Goal: Check status: Check status

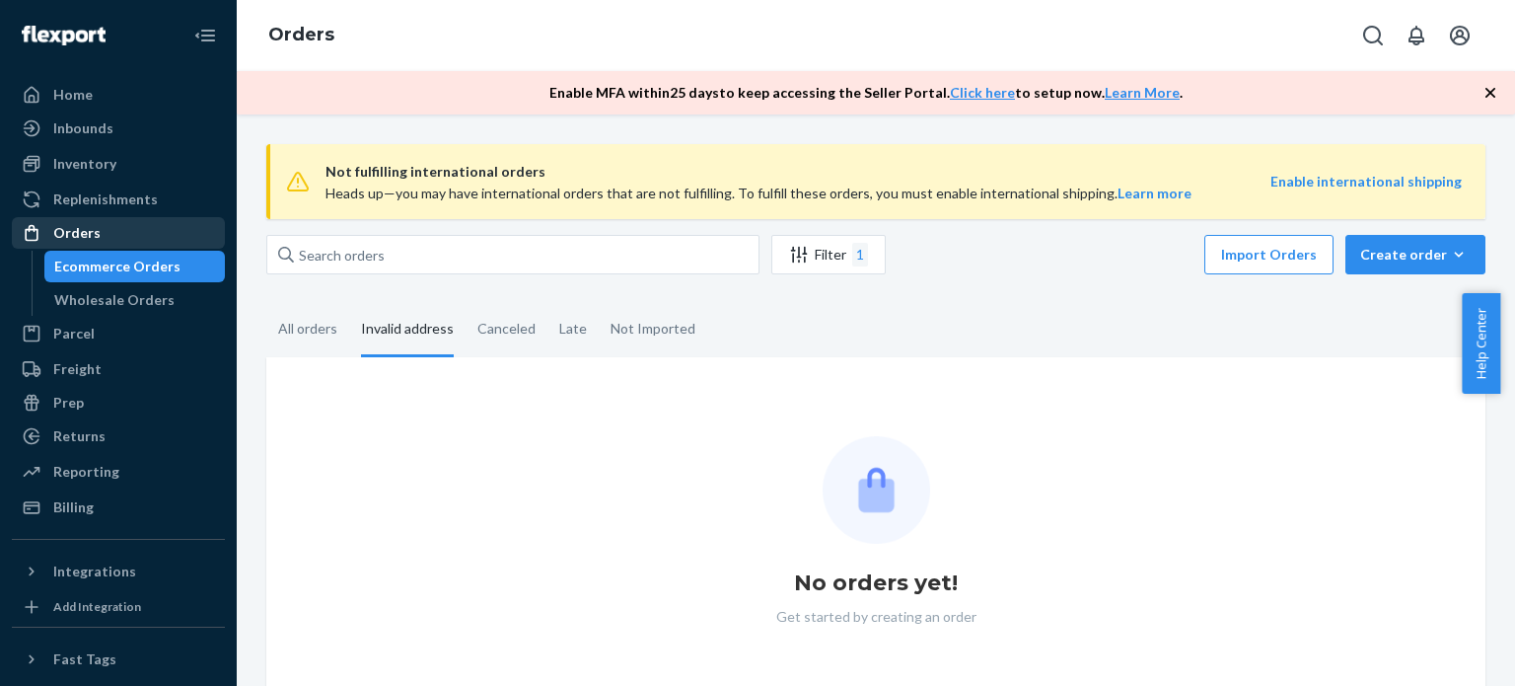
click at [87, 237] on div "Orders" at bounding box center [76, 233] width 47 height 20
click at [91, 234] on div "Orders" at bounding box center [76, 233] width 47 height 20
click at [298, 323] on div "All orders" at bounding box center [307, 330] width 59 height 54
click at [266, 303] on input "All orders" at bounding box center [266, 303] width 0 height 0
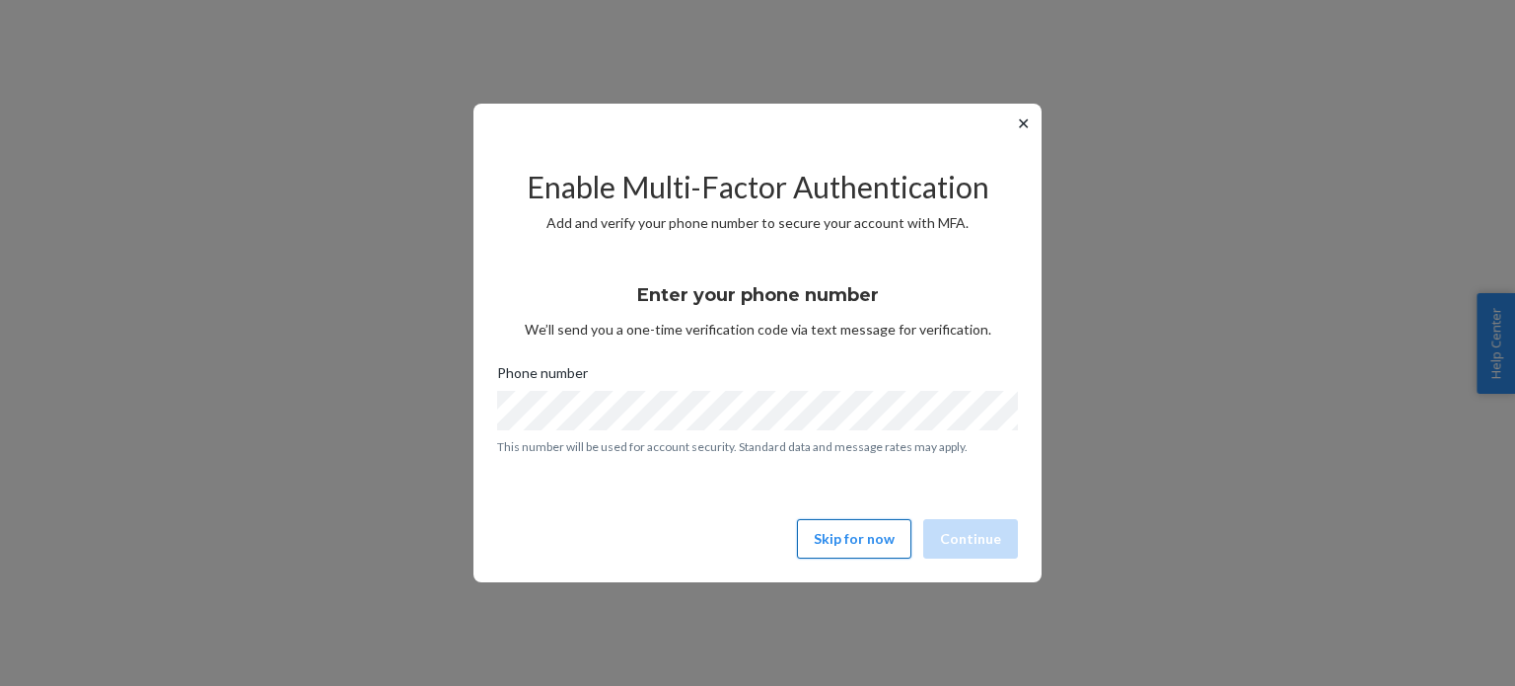
click at [845, 522] on button "Skip for now" at bounding box center [854, 538] width 114 height 39
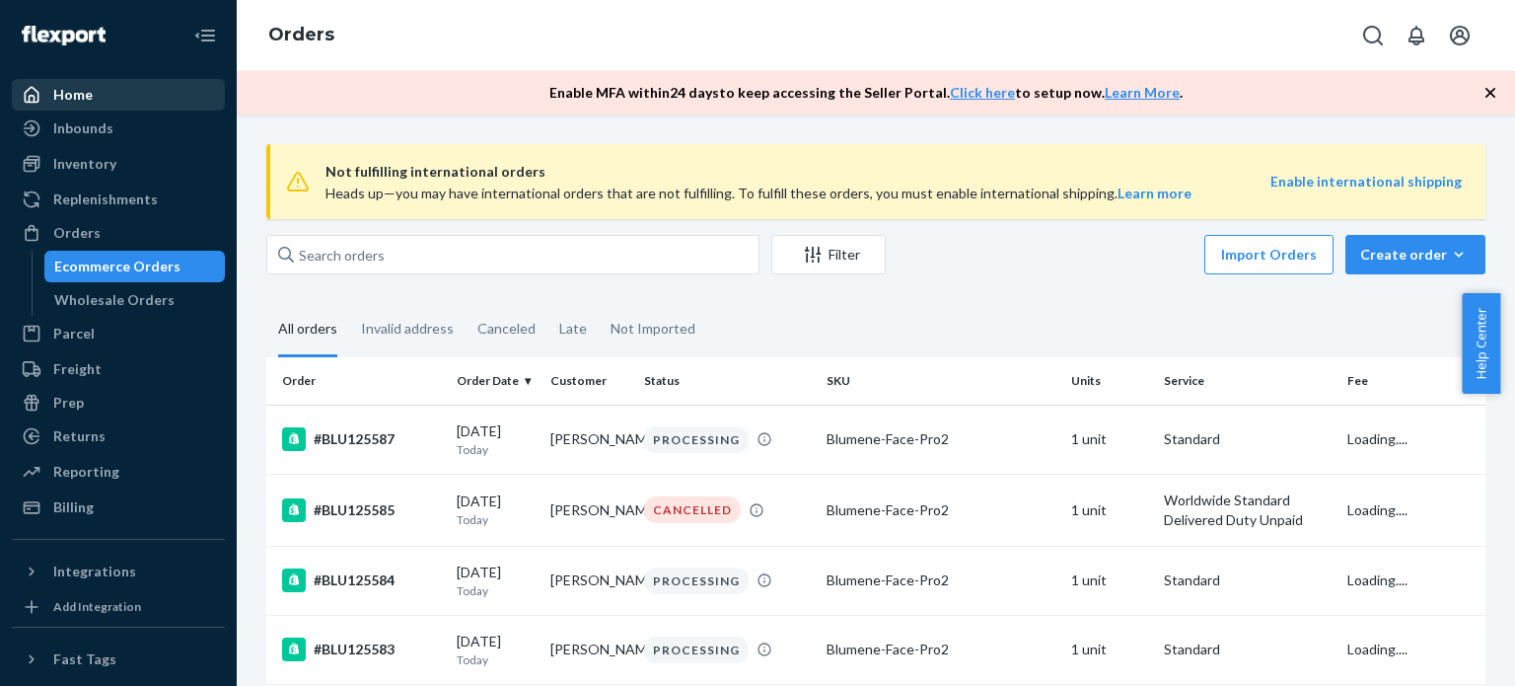
click at [130, 102] on div "Home" at bounding box center [118, 95] width 209 height 28
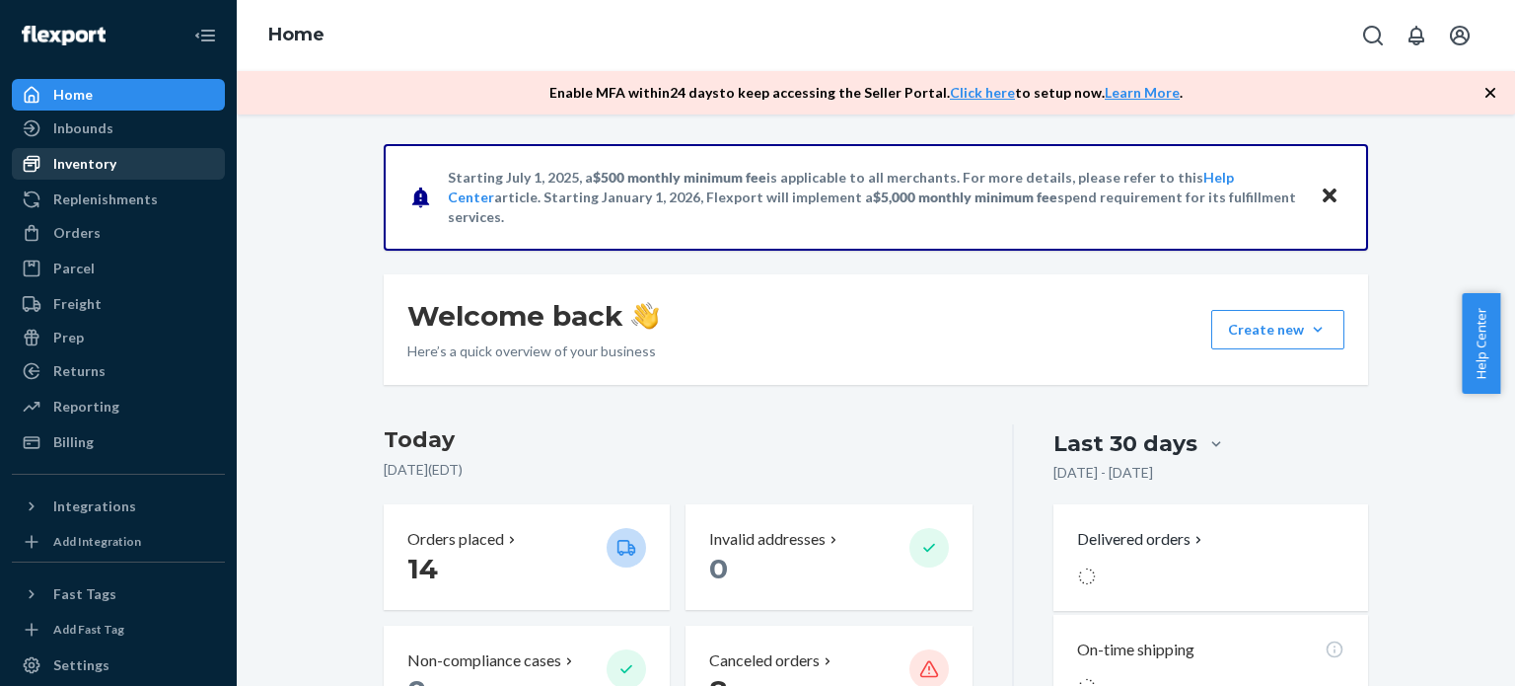
click at [122, 164] on div "Inventory" at bounding box center [118, 164] width 209 height 28
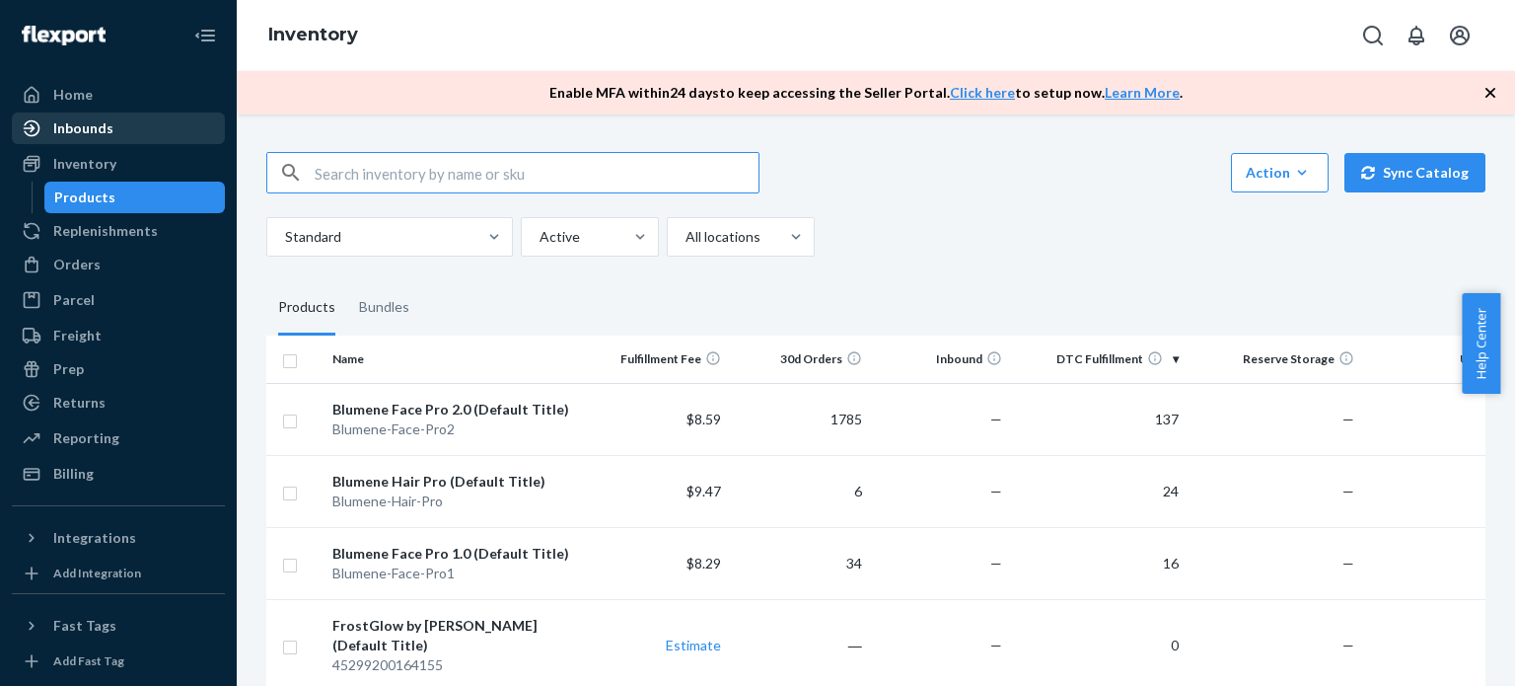
click at [135, 126] on div "Inbounds" at bounding box center [118, 128] width 209 height 28
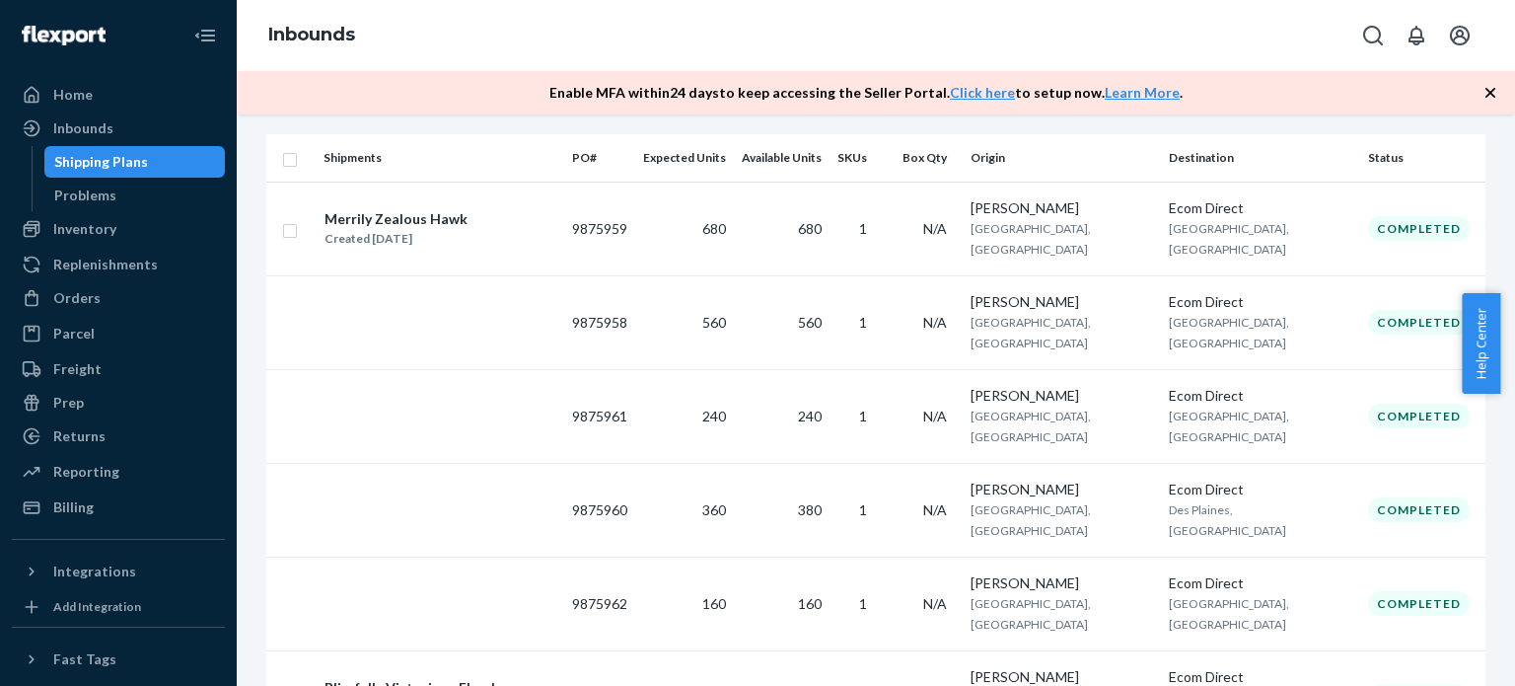
scroll to position [296, 0]
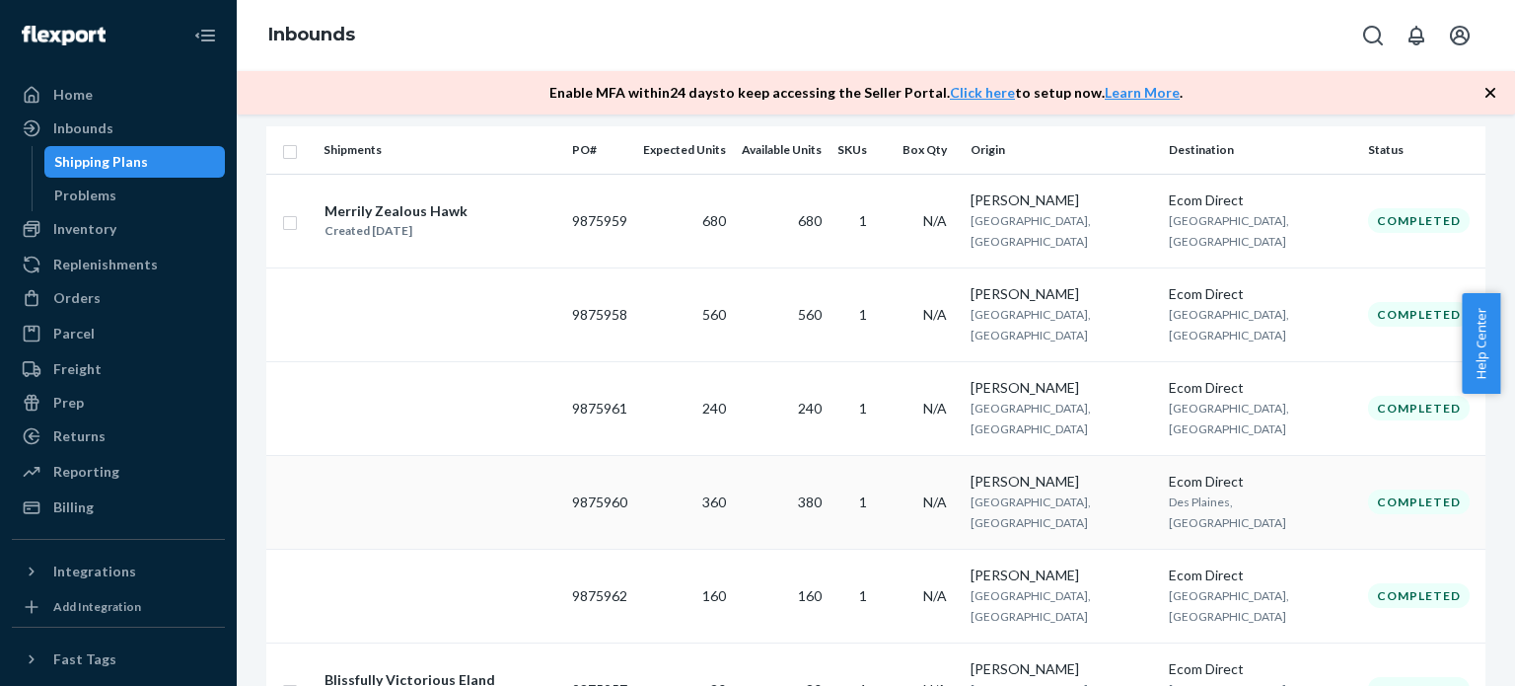
click at [830, 455] on td "380" at bounding box center [782, 502] width 96 height 94
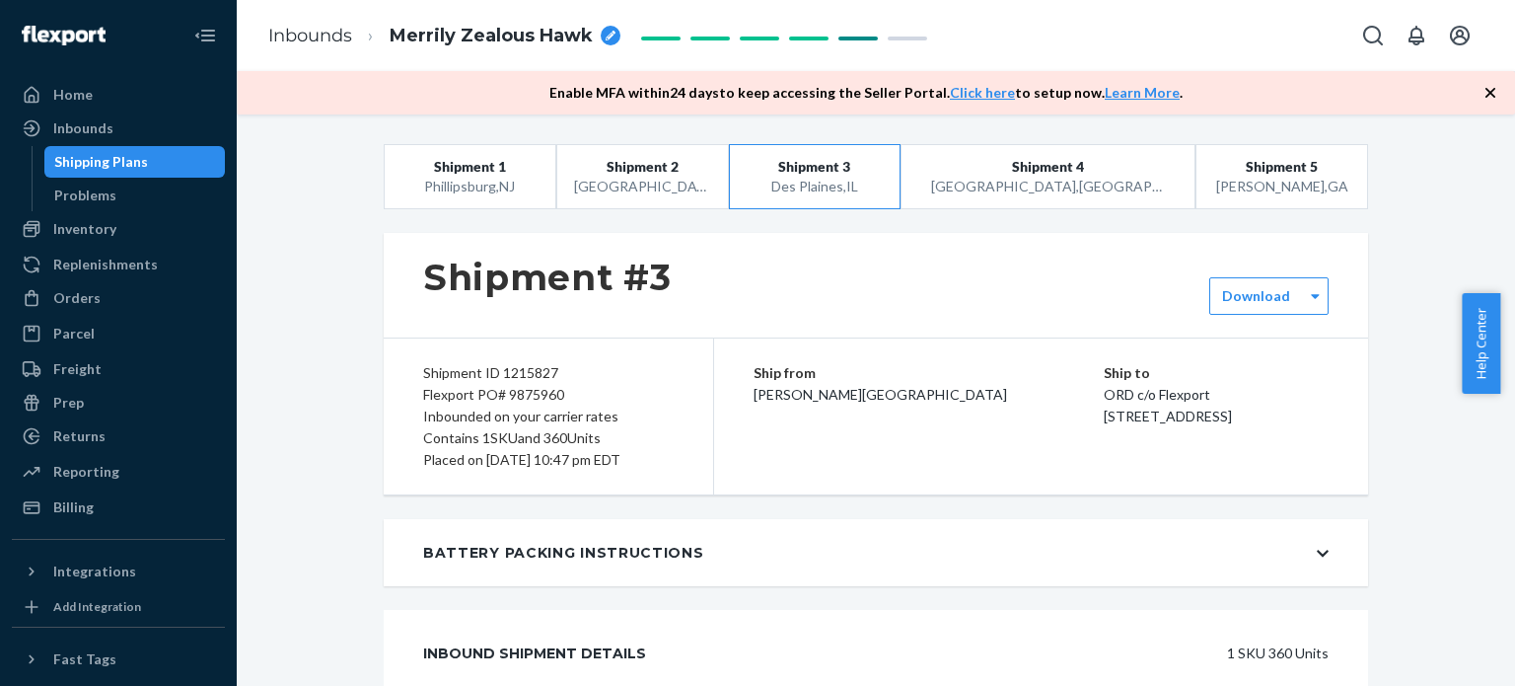
click at [1490, 89] on icon "button" at bounding box center [1491, 93] width 20 height 20
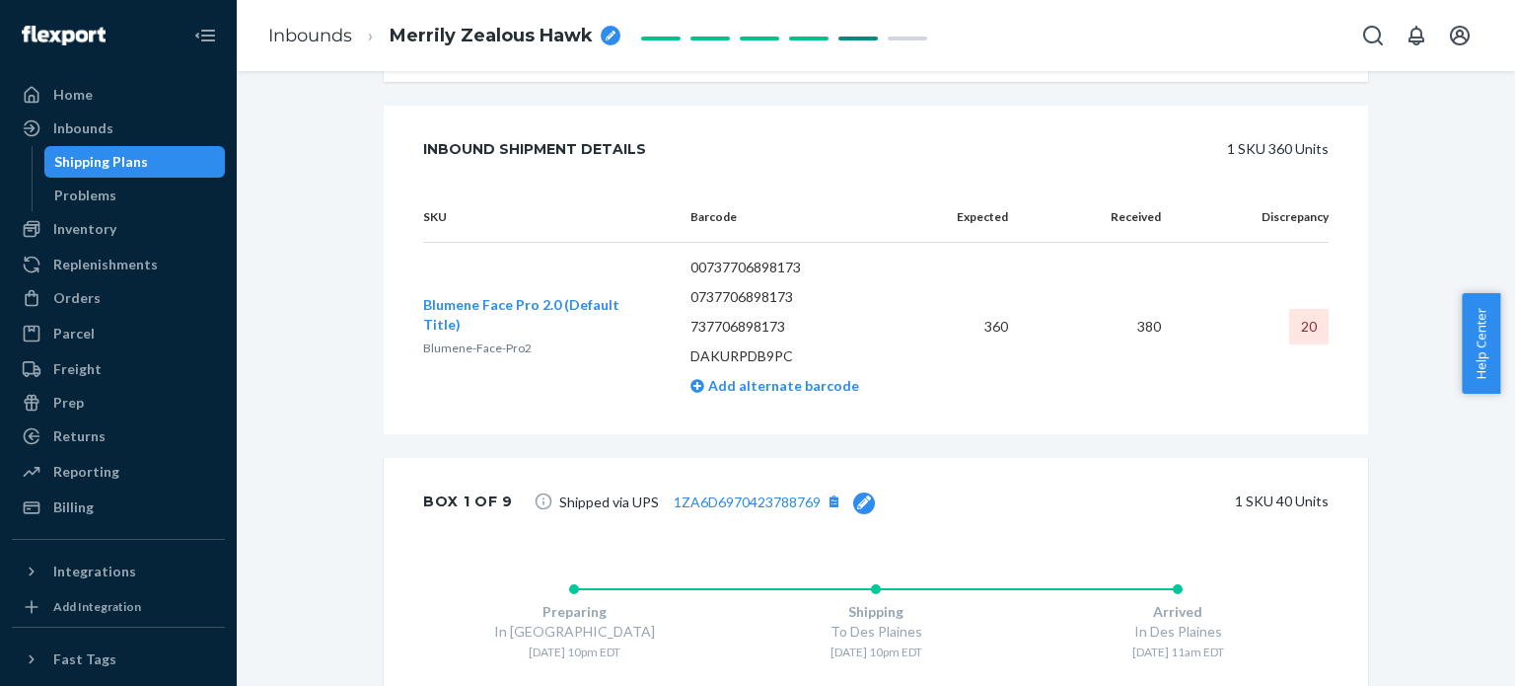
scroll to position [493, 0]
